Goal: Task Accomplishment & Management: Complete application form

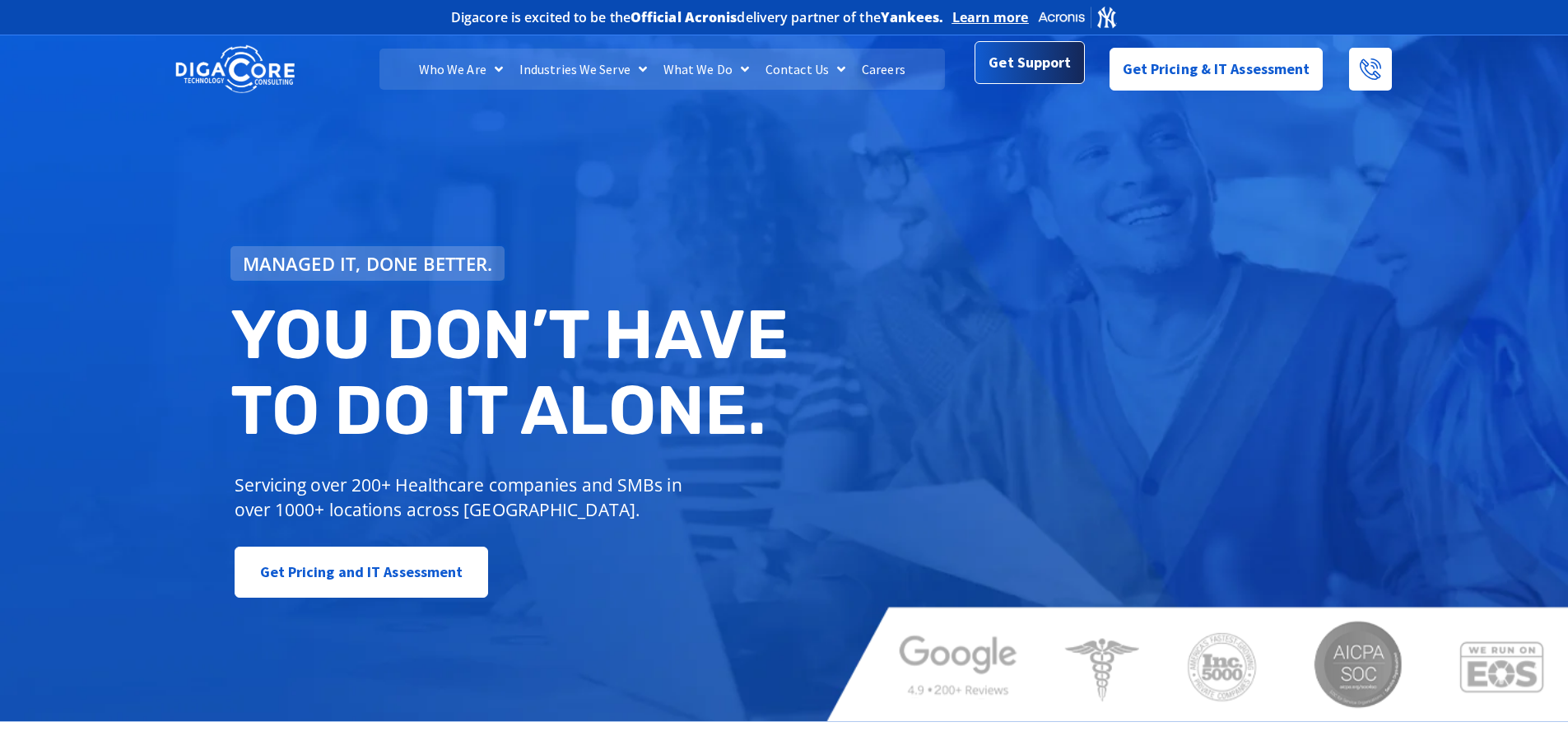
click at [1016, 71] on span "Get Support" at bounding box center [1030, 63] width 82 height 33
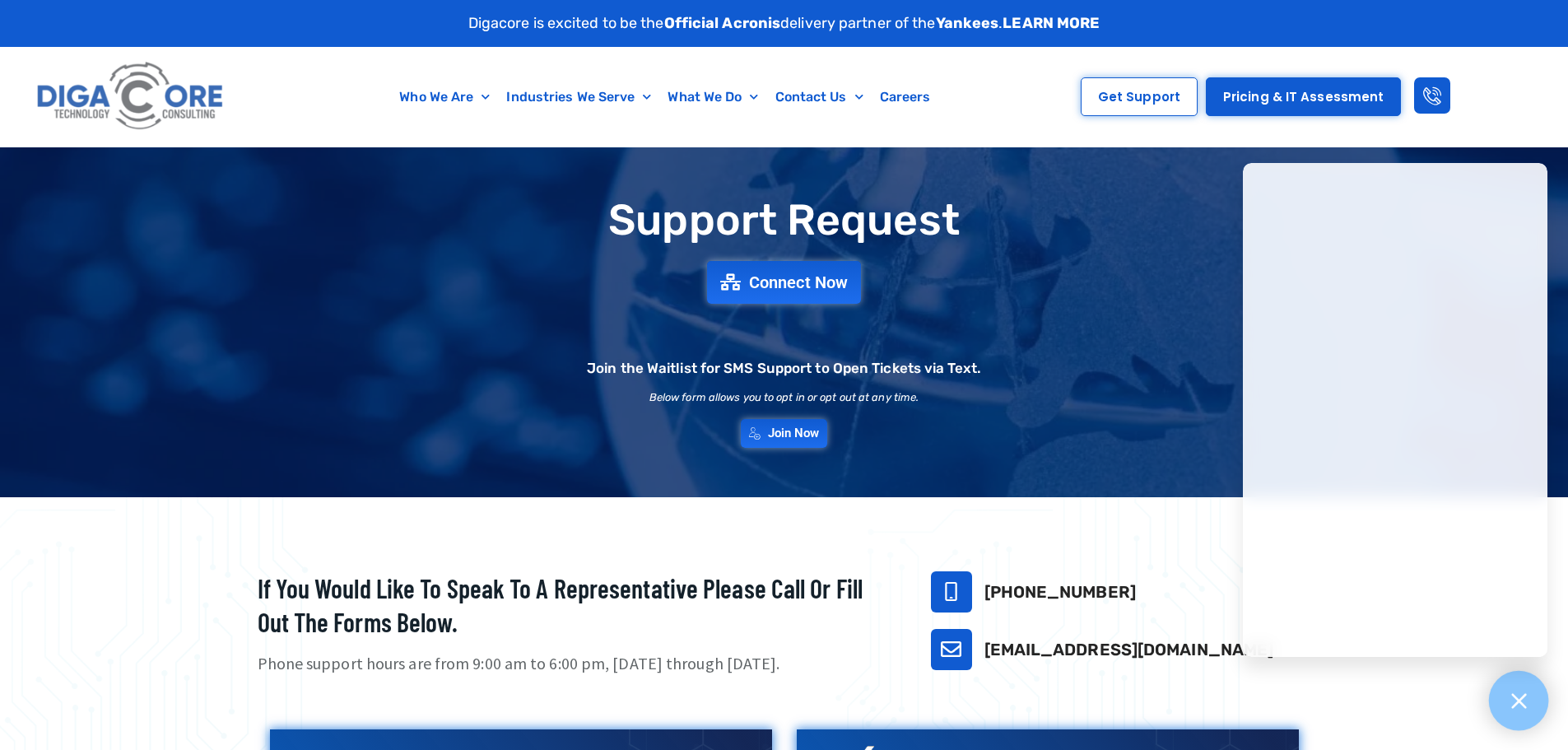
click at [1510, 697] on icon at bounding box center [1519, 701] width 21 height 21
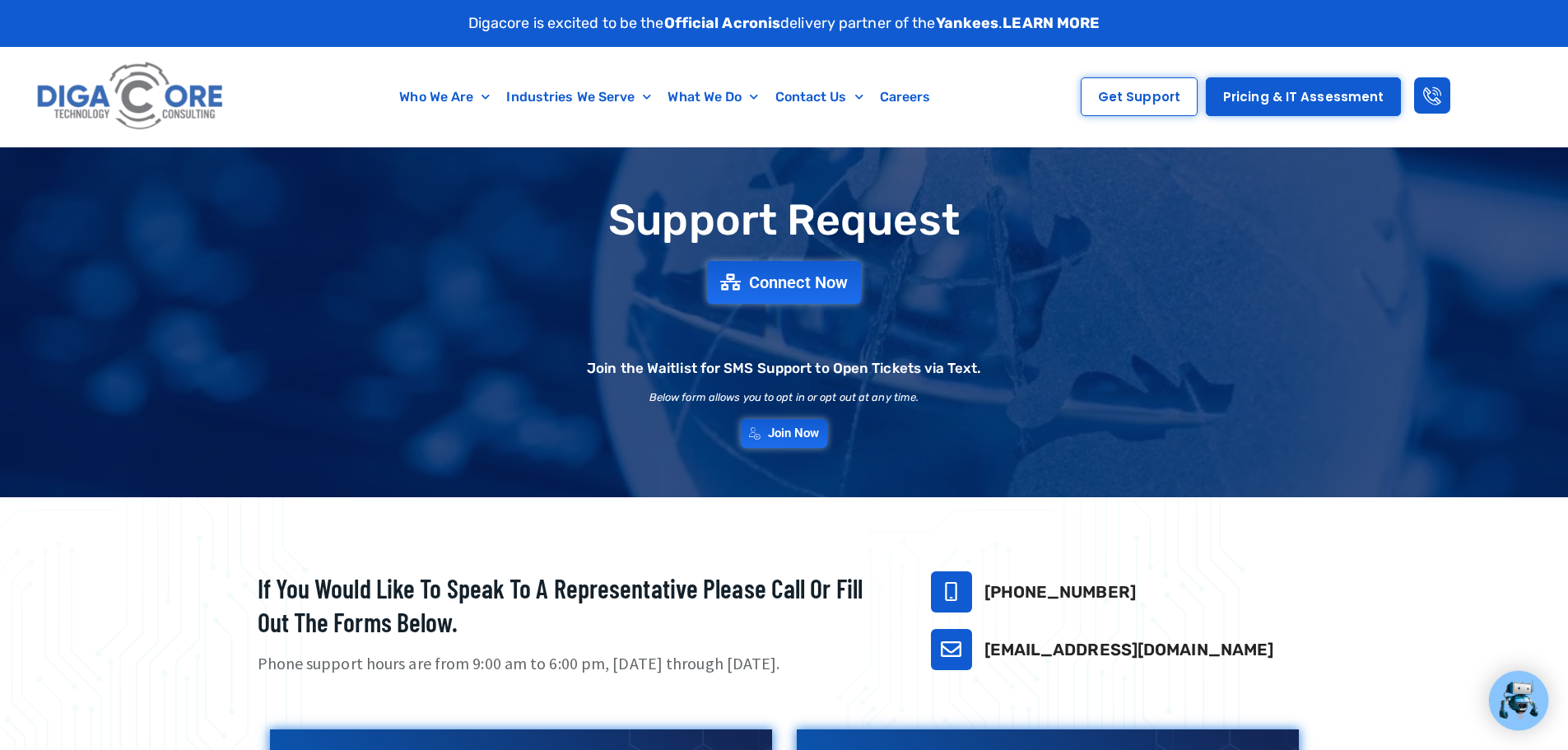
click at [1516, 695] on img at bounding box center [1519, 701] width 42 height 42
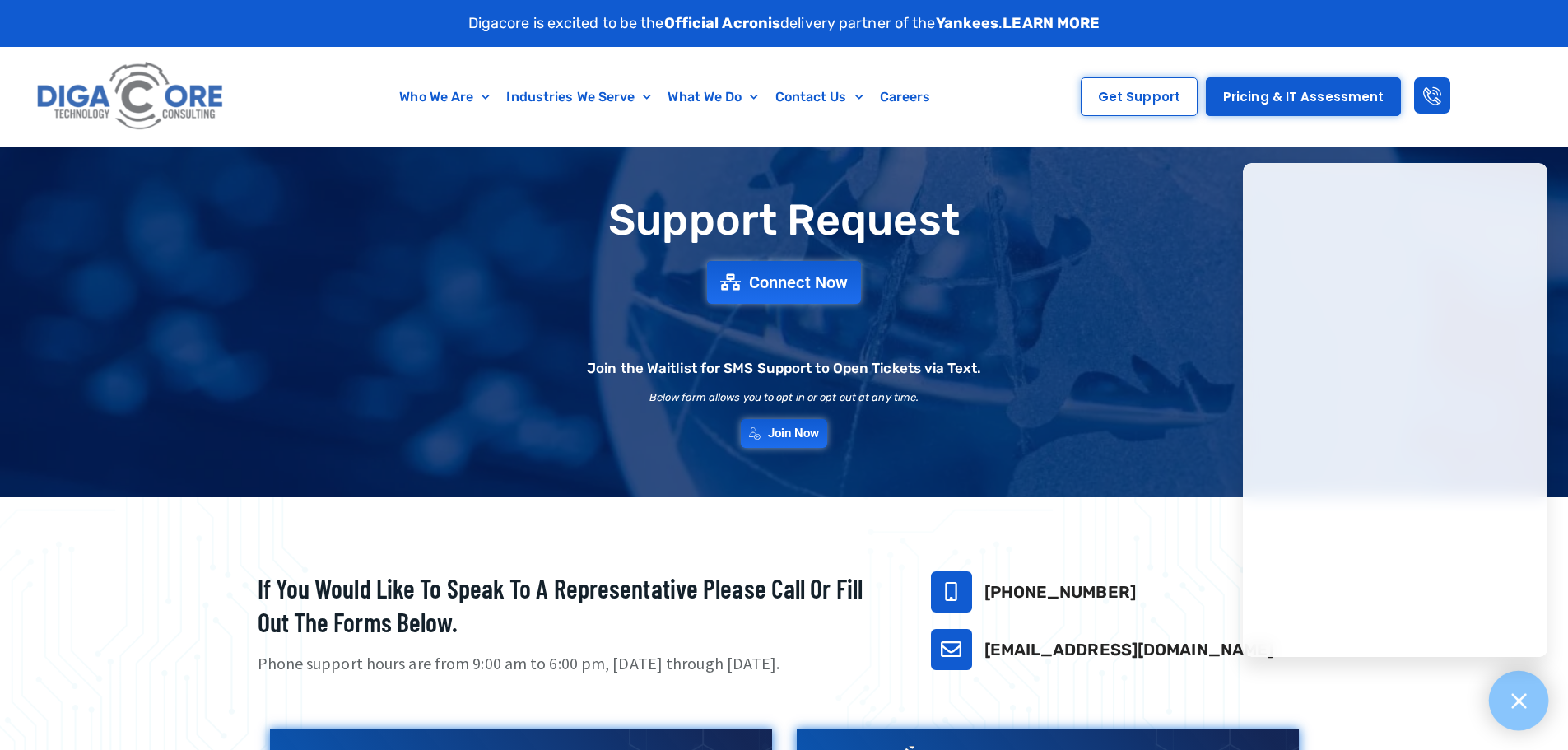
click at [1515, 695] on icon at bounding box center [1519, 701] width 21 height 21
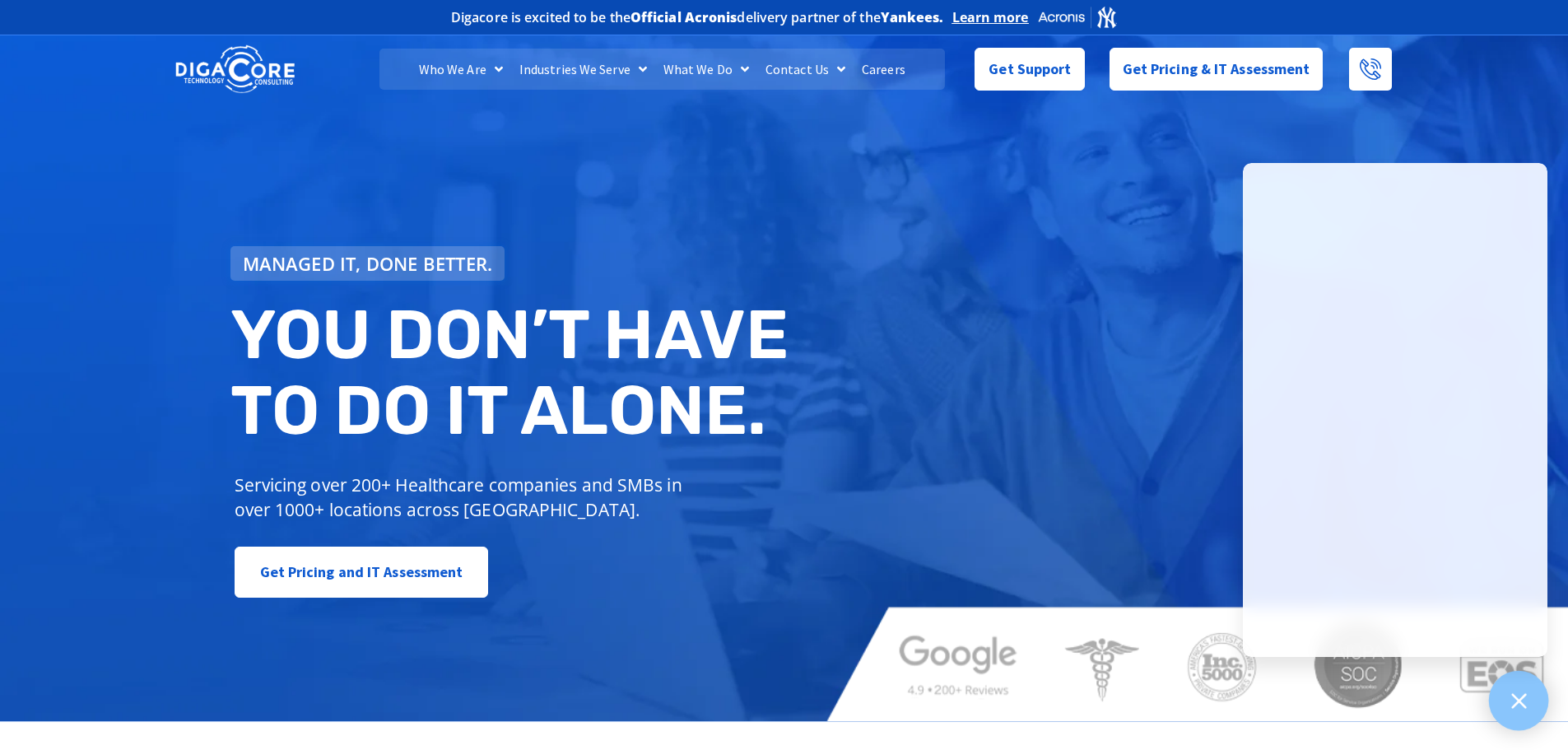
click at [1527, 714] on div at bounding box center [1519, 701] width 60 height 60
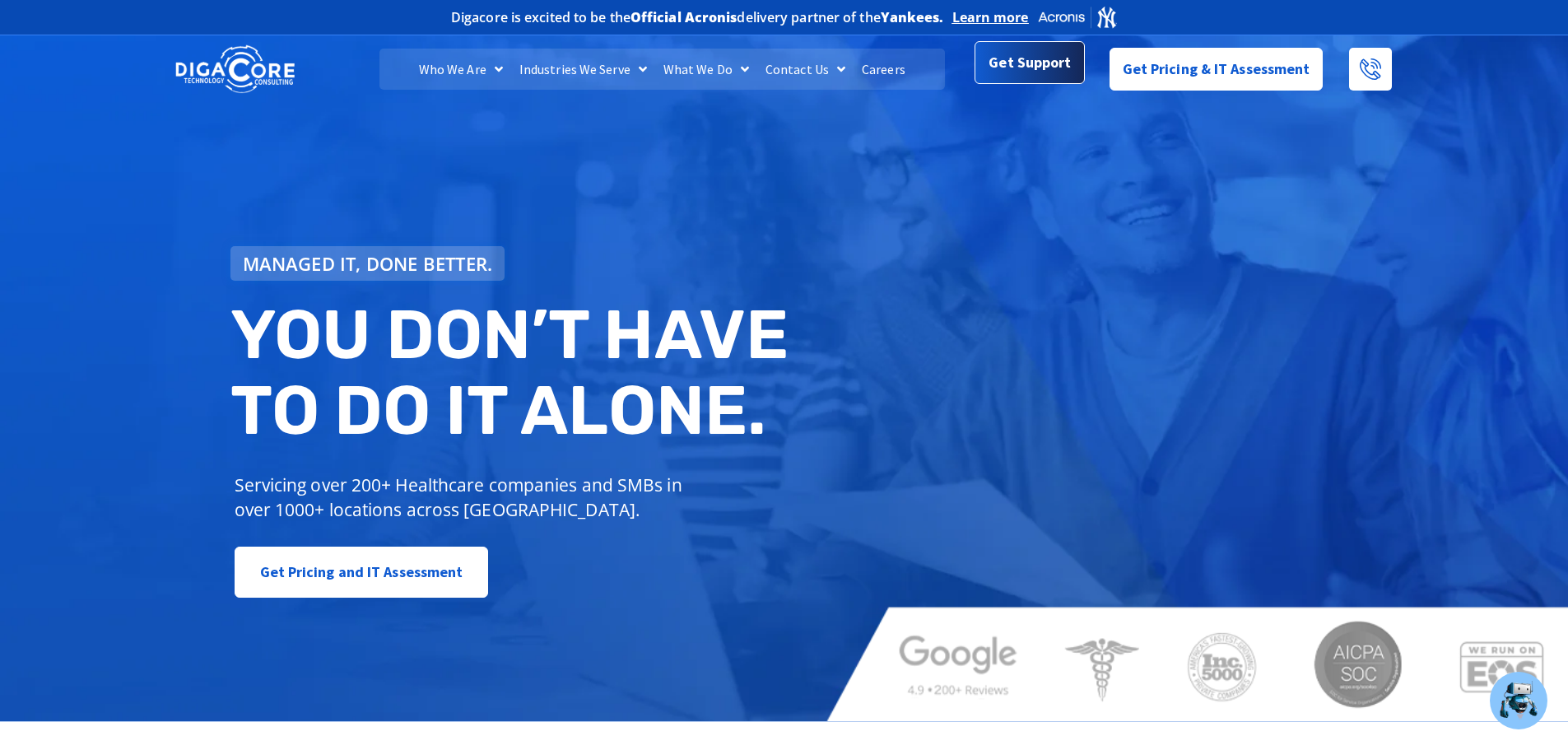
click at [1032, 73] on span "Get Support" at bounding box center [1030, 63] width 82 height 33
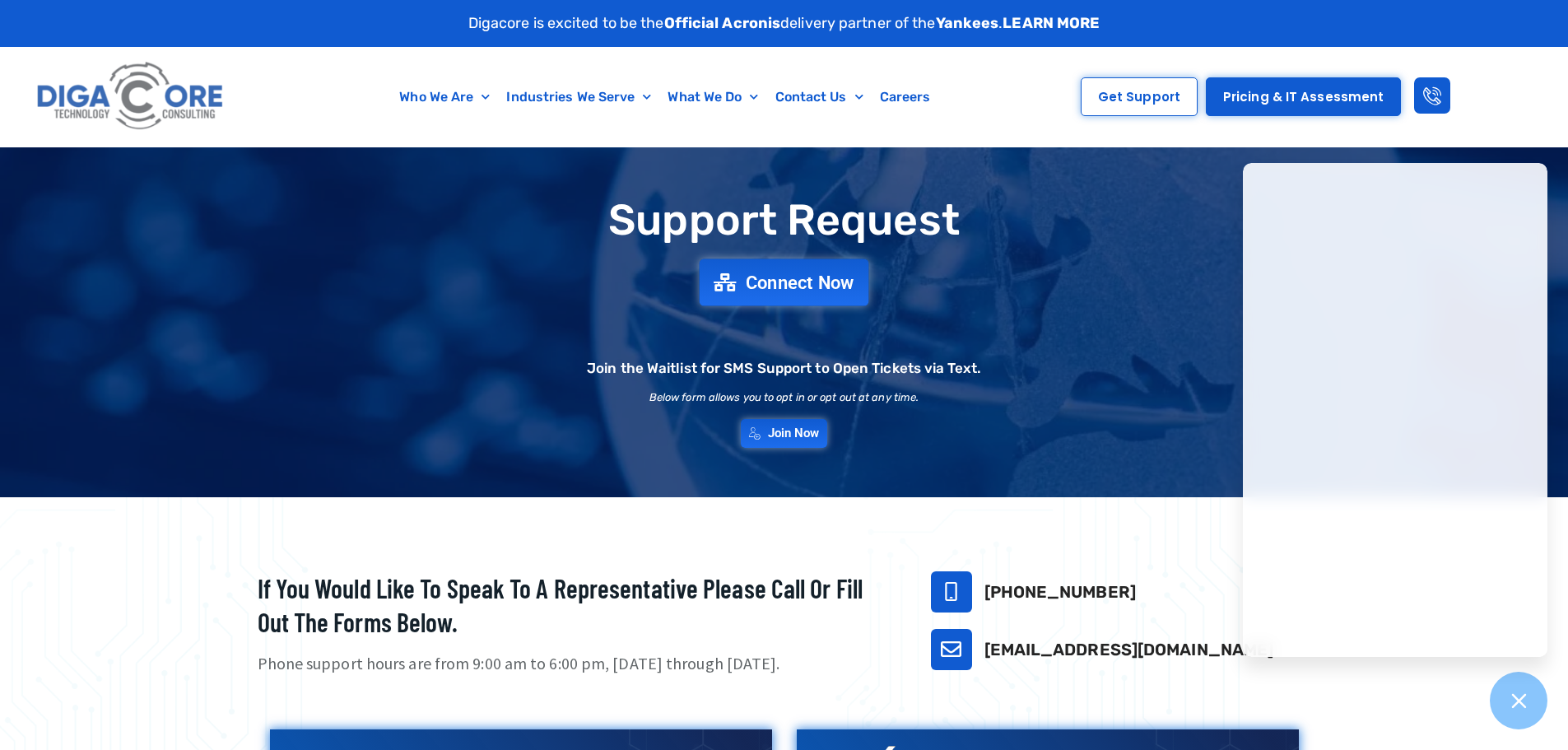
click at [810, 277] on span "Connect Now" at bounding box center [800, 282] width 109 height 18
